Goal: Information Seeking & Learning: Learn about a topic

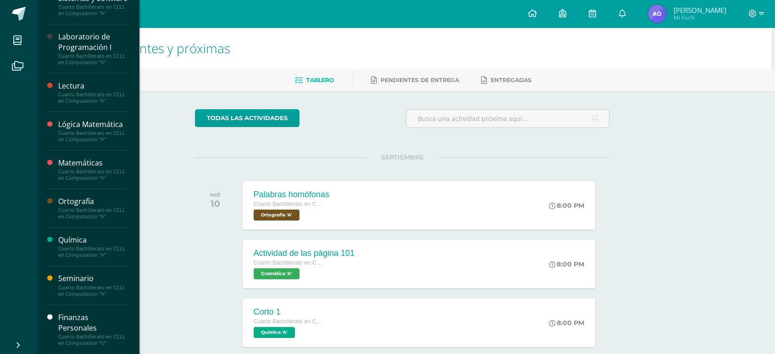
scroll to position [553, 0]
click at [126, 328] on div "Finanzas Personales" at bounding box center [93, 322] width 70 height 21
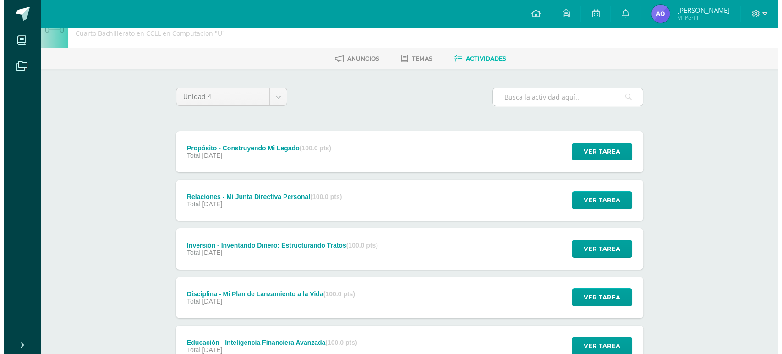
scroll to position [176, 0]
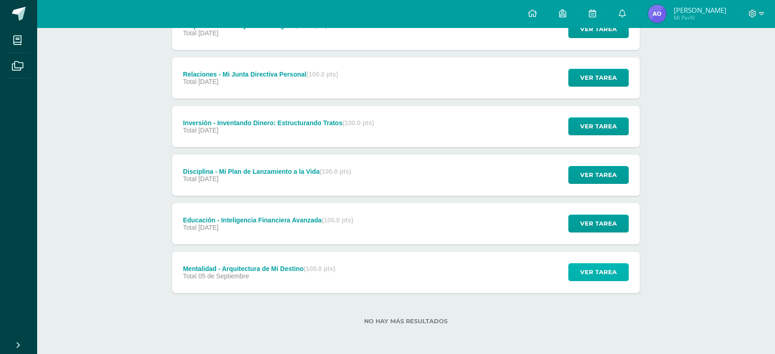
click at [590, 264] on span "Ver tarea" at bounding box center [598, 272] width 37 height 17
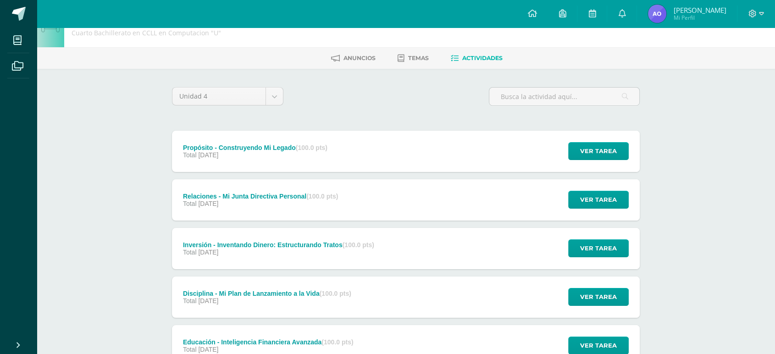
scroll to position [16, 0]
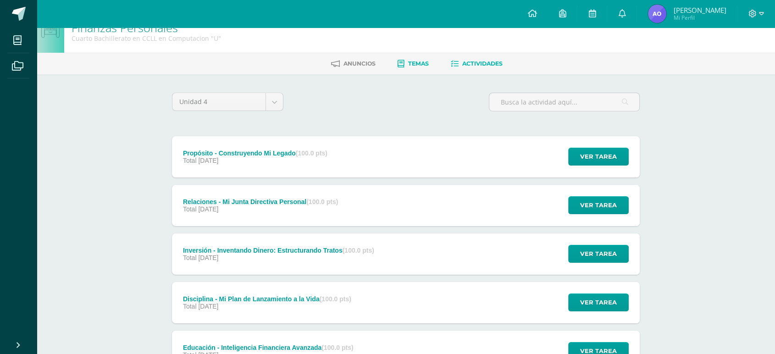
click at [428, 58] on link "Temas" at bounding box center [412, 63] width 31 height 15
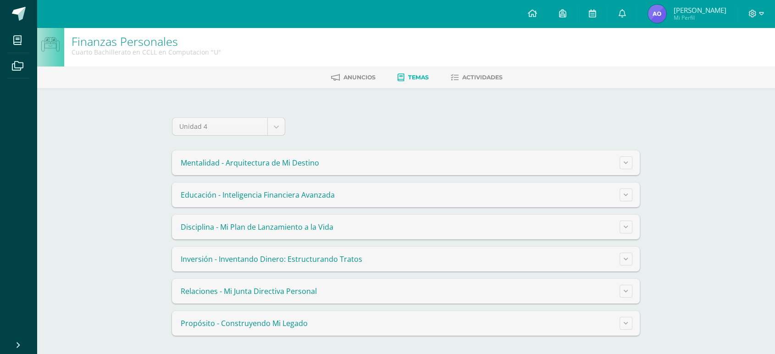
scroll to position [69, 0]
click at [614, 135] on div "Unidad 4 Unidad 1 Unidad 2 Unidad 3 Unidad 4 Mentalidad - Arquitectura de Mi De…" at bounding box center [405, 226] width 467 height 218
click at [623, 156] on button at bounding box center [625, 162] width 13 height 13
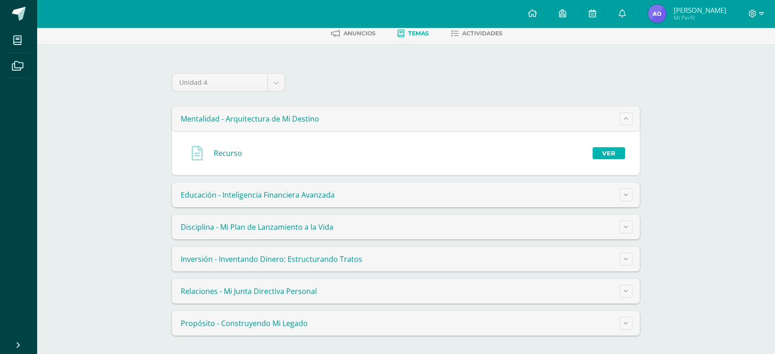
click at [610, 158] on link "Ver" at bounding box center [608, 153] width 33 height 12
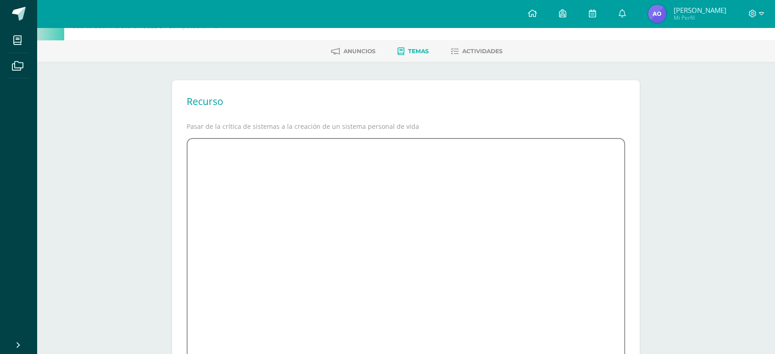
scroll to position [27, 0]
click at [437, 57] on ul "Anuncios Temas Actividades" at bounding box center [417, 52] width 738 height 15
click at [424, 55] on span "Temas" at bounding box center [418, 52] width 21 height 7
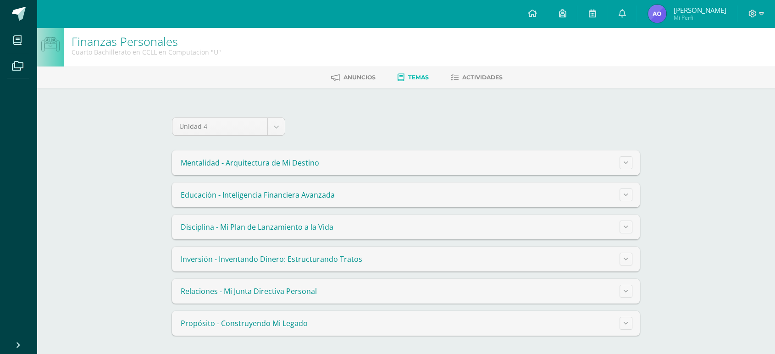
scroll to position [69, 0]
click at [626, 156] on button at bounding box center [625, 162] width 13 height 13
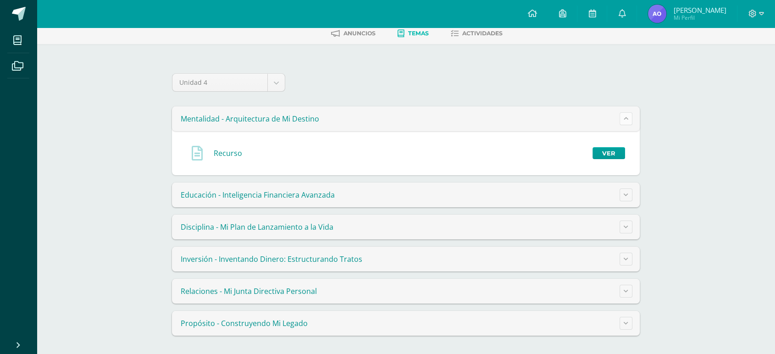
click at [626, 120] on button at bounding box center [625, 118] width 13 height 13
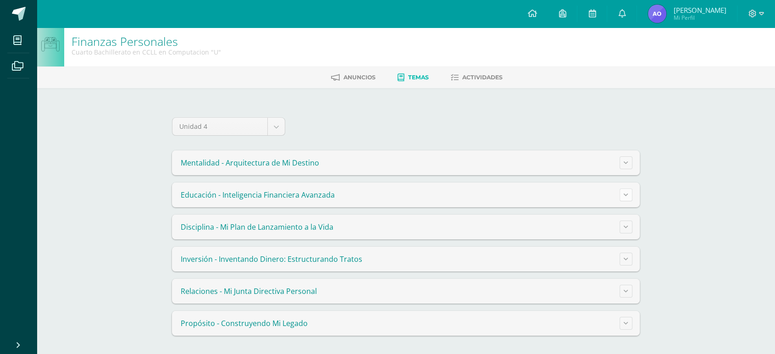
click at [626, 188] on button at bounding box center [625, 194] width 13 height 13
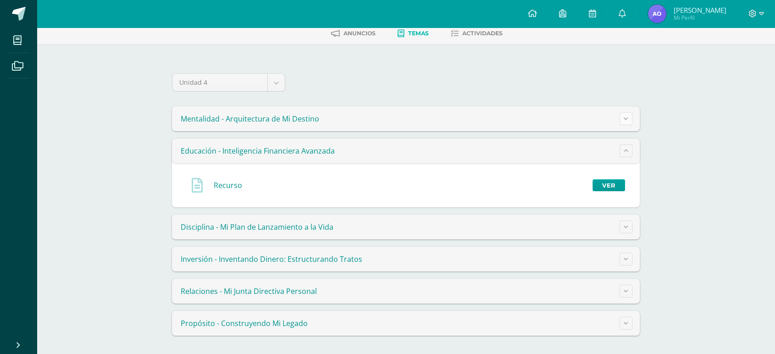
click at [627, 115] on button at bounding box center [625, 118] width 13 height 13
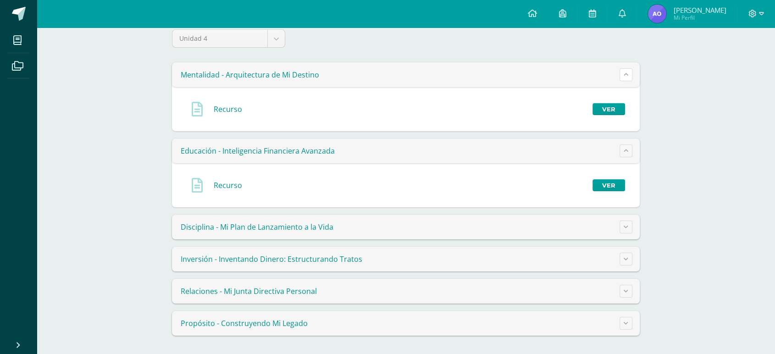
scroll to position [106, 0]
click at [625, 77] on icon at bounding box center [625, 74] width 5 height 5
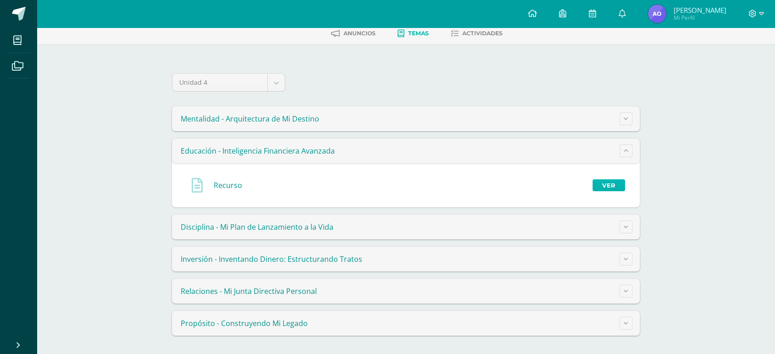
click at [610, 179] on link "Ver" at bounding box center [608, 185] width 33 height 12
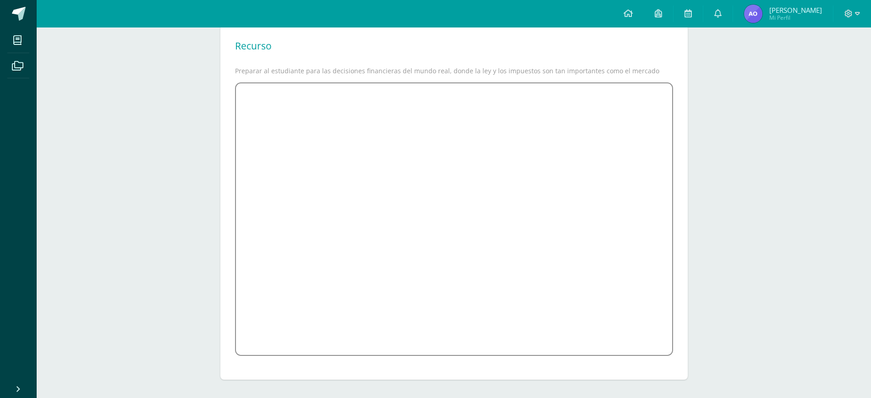
scroll to position [103, 0]
